Goal: Task Accomplishment & Management: Manage account settings

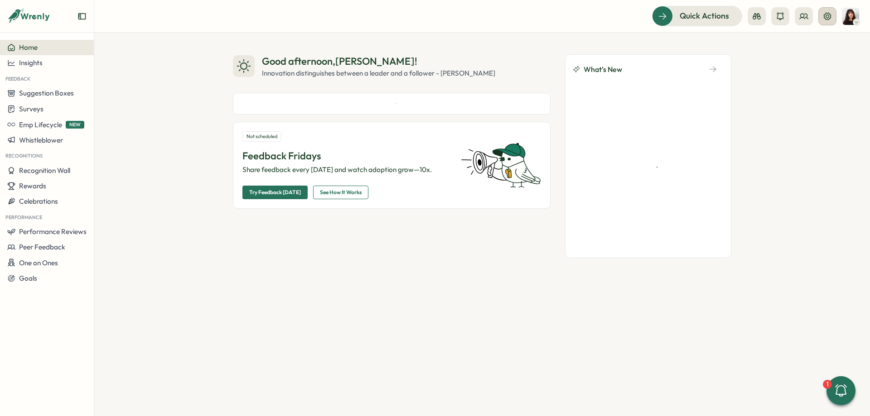
click at [827, 21] on button at bounding box center [827, 16] width 18 height 18
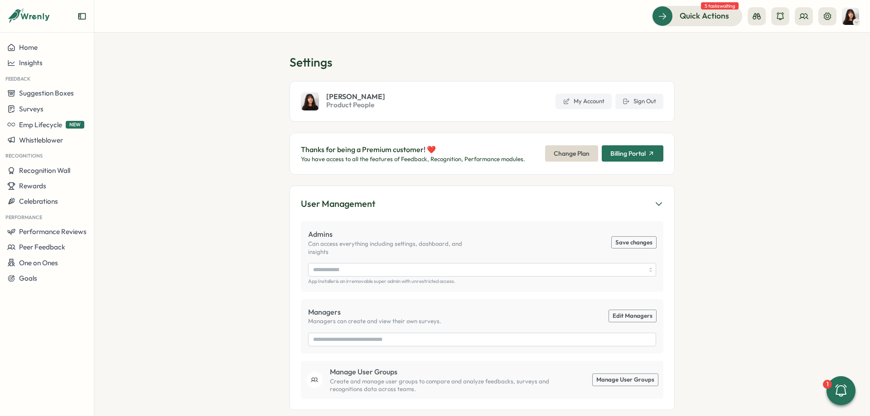
type input "**********"
click at [646, 98] on span "Sign Out" at bounding box center [644, 101] width 23 height 8
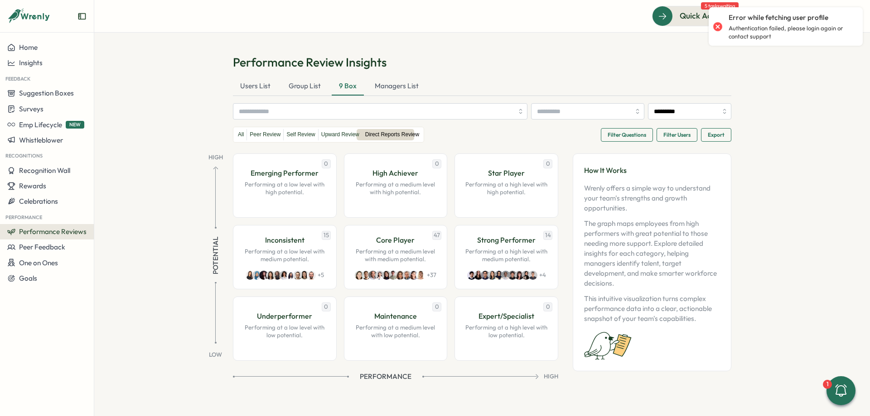
click at [828, 17] on div "Error while fetching user profile" at bounding box center [790, 18] width 125 height 10
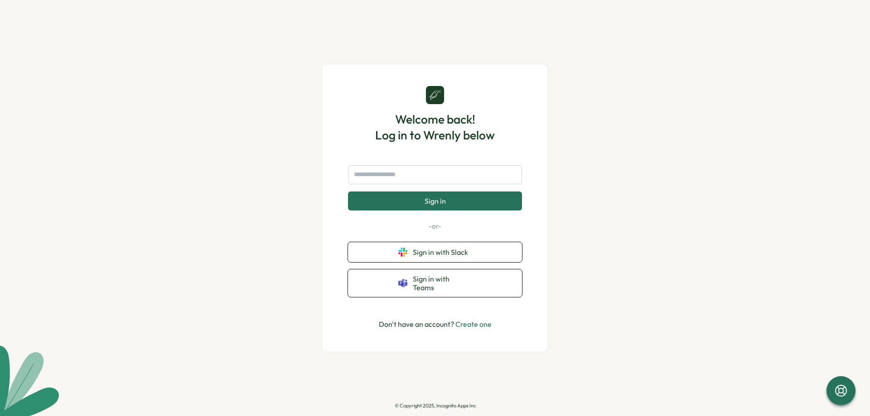
click at [233, 118] on div "Welcome back! Log in to Wrenly below Sign in -or- Sign in with Slack Sign in wi…" at bounding box center [435, 208] width 870 height 416
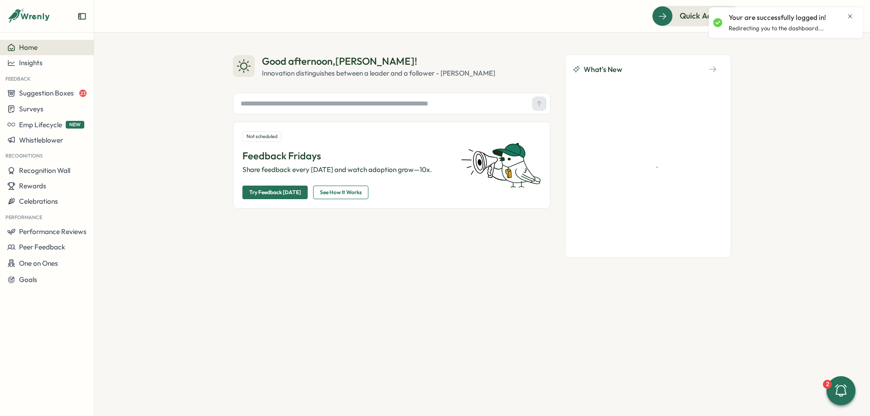
click at [850, 17] on icon "Close notification" at bounding box center [849, 16] width 7 height 7
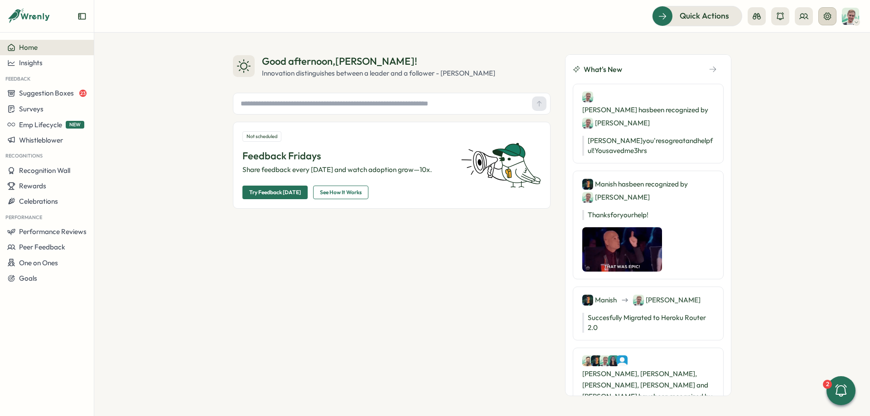
click at [824, 19] on icon at bounding box center [827, 16] width 9 height 9
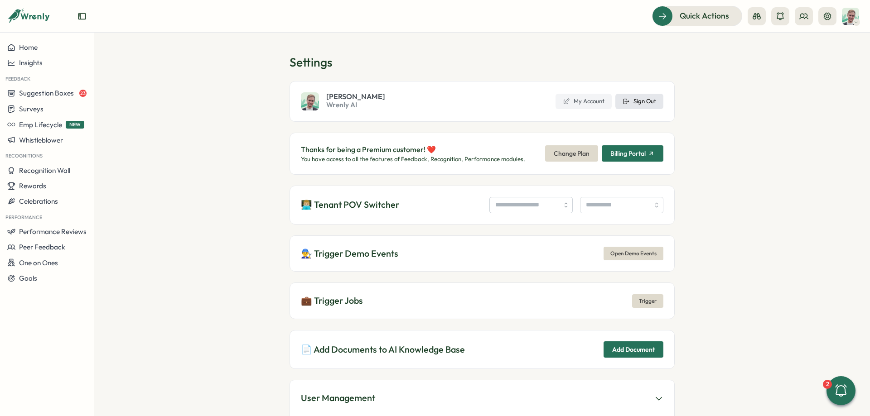
click at [661, 101] on button "Sign Out" at bounding box center [639, 101] width 48 height 15
